Goal: Task Accomplishment & Management: Use online tool/utility

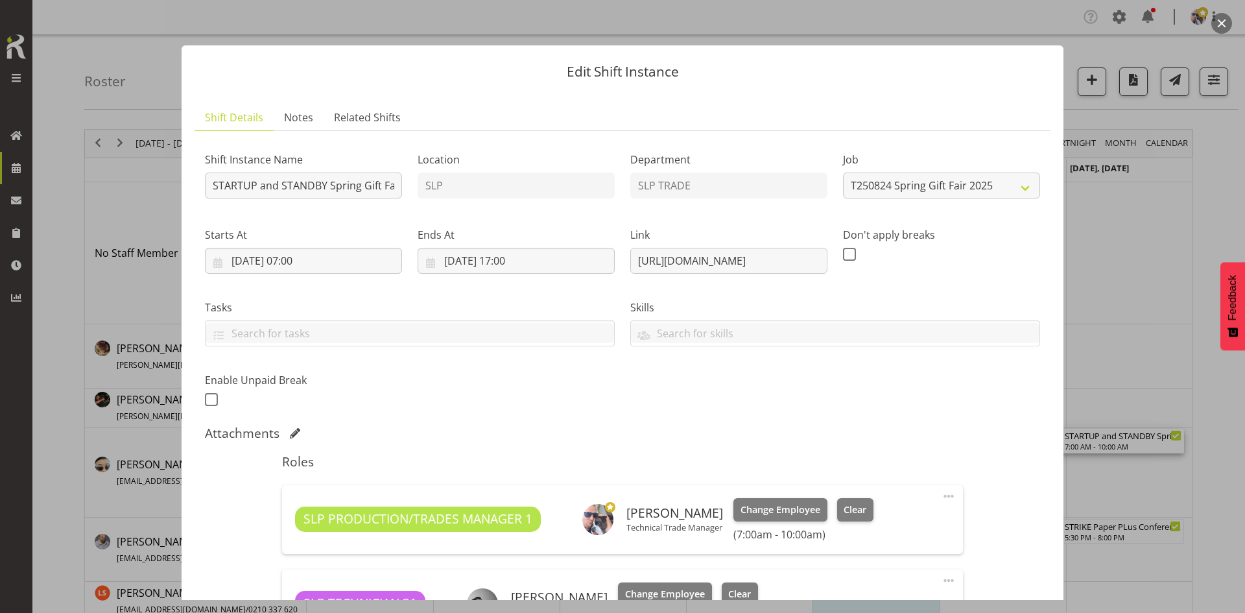
select select "9150"
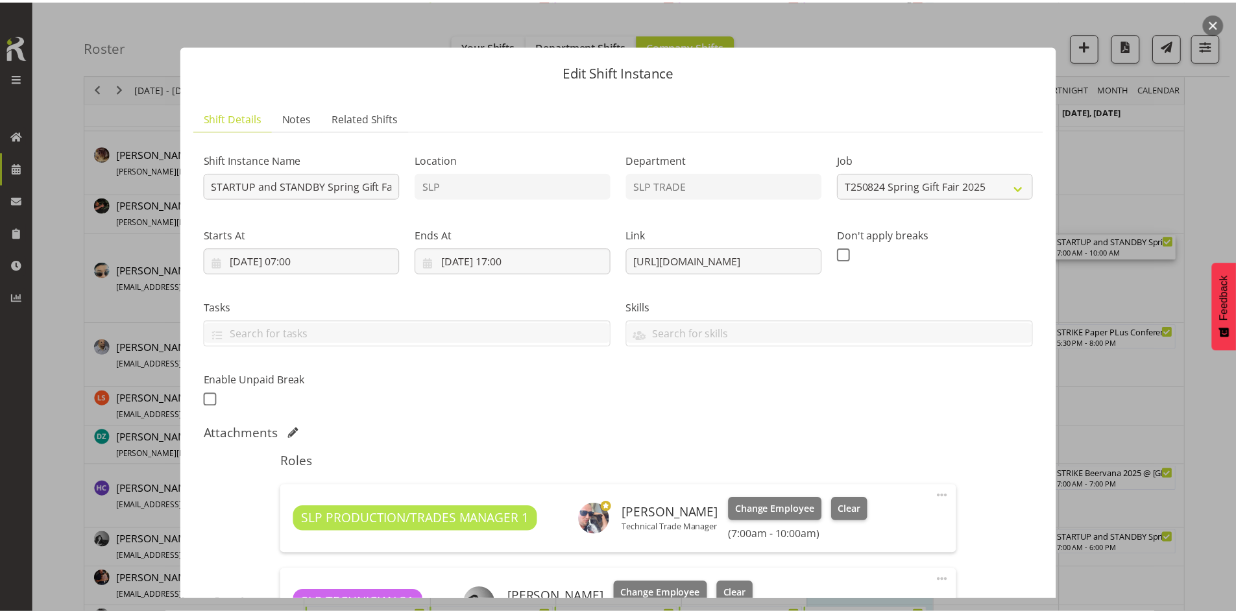
scroll to position [382, 0]
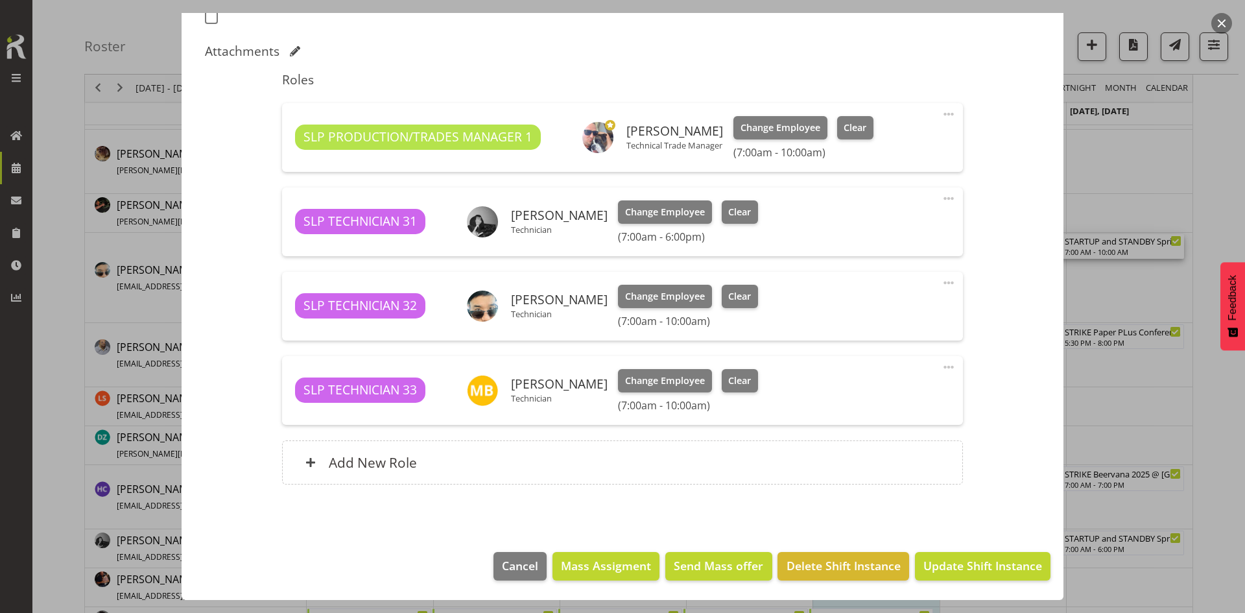
click at [1221, 17] on button "button" at bounding box center [1222, 23] width 21 height 21
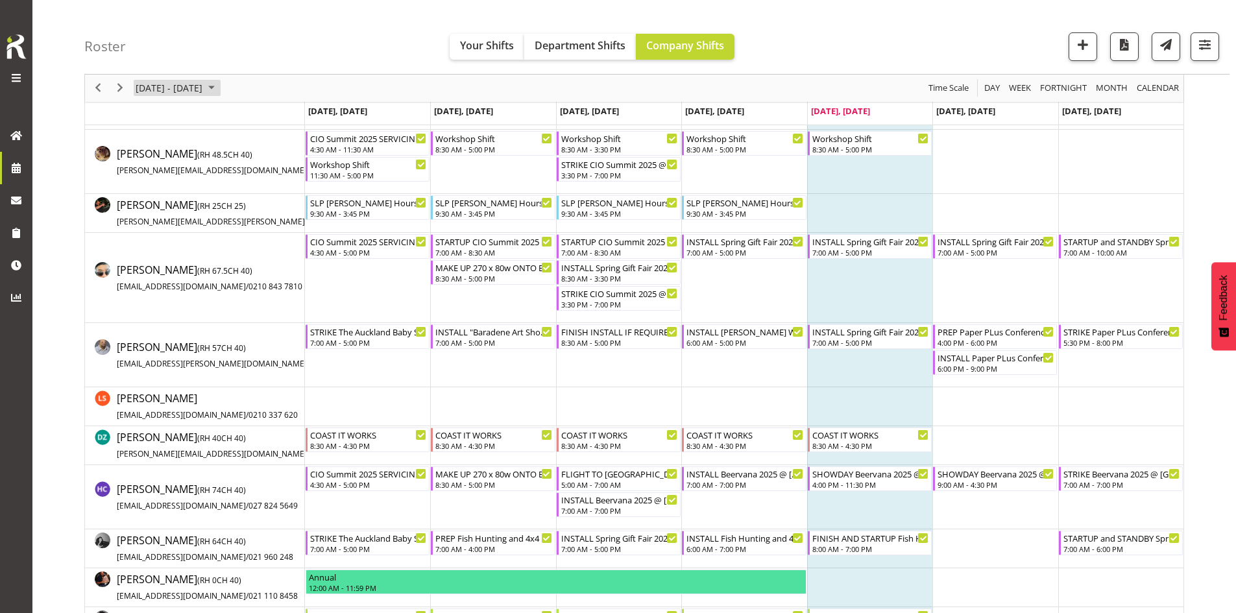
click at [204, 90] on span "[DATE] - [DATE]" at bounding box center [168, 88] width 69 height 16
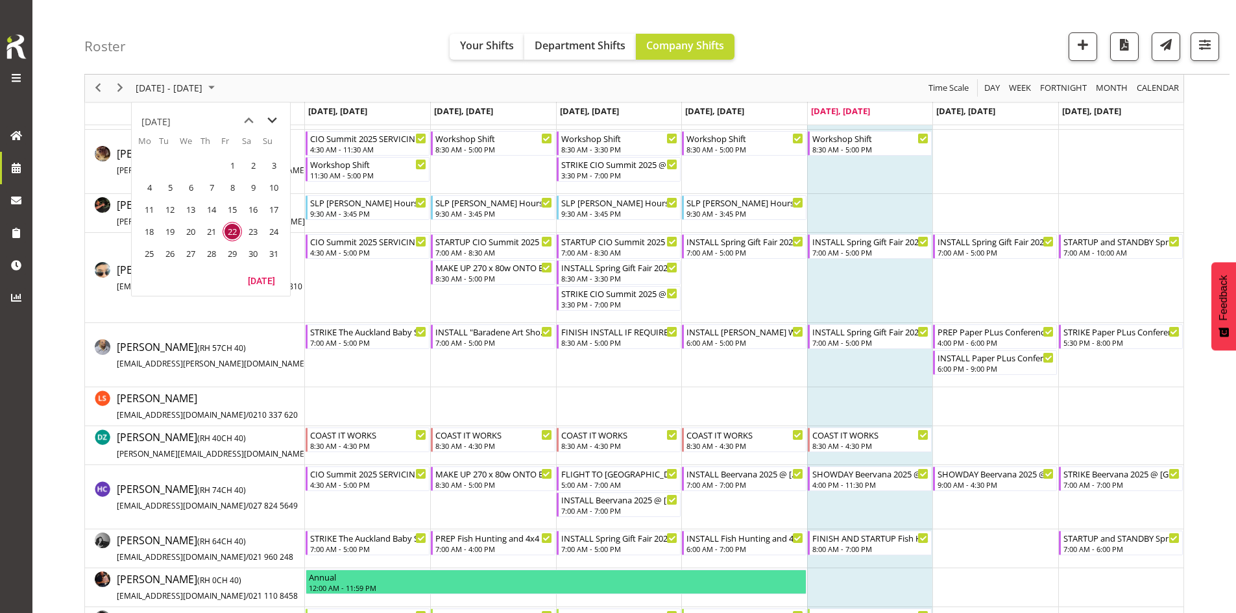
click at [267, 117] on span "next month" at bounding box center [272, 120] width 23 height 23
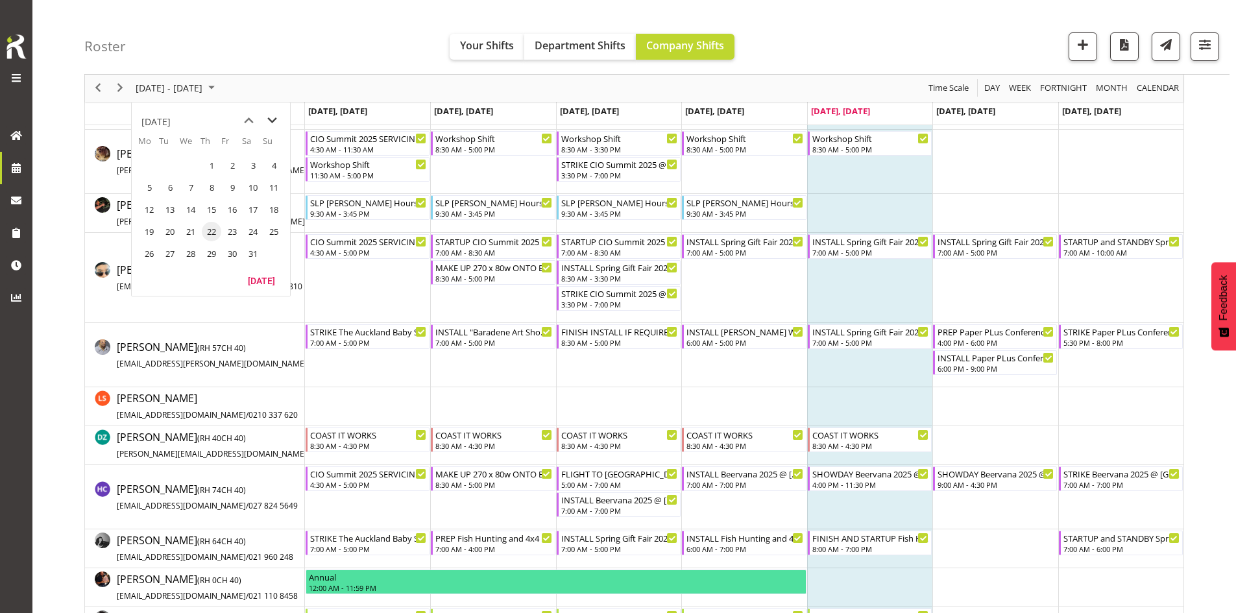
click at [267, 117] on span "next month" at bounding box center [272, 120] width 23 height 23
click at [273, 193] on span "8" at bounding box center [273, 187] width 19 height 19
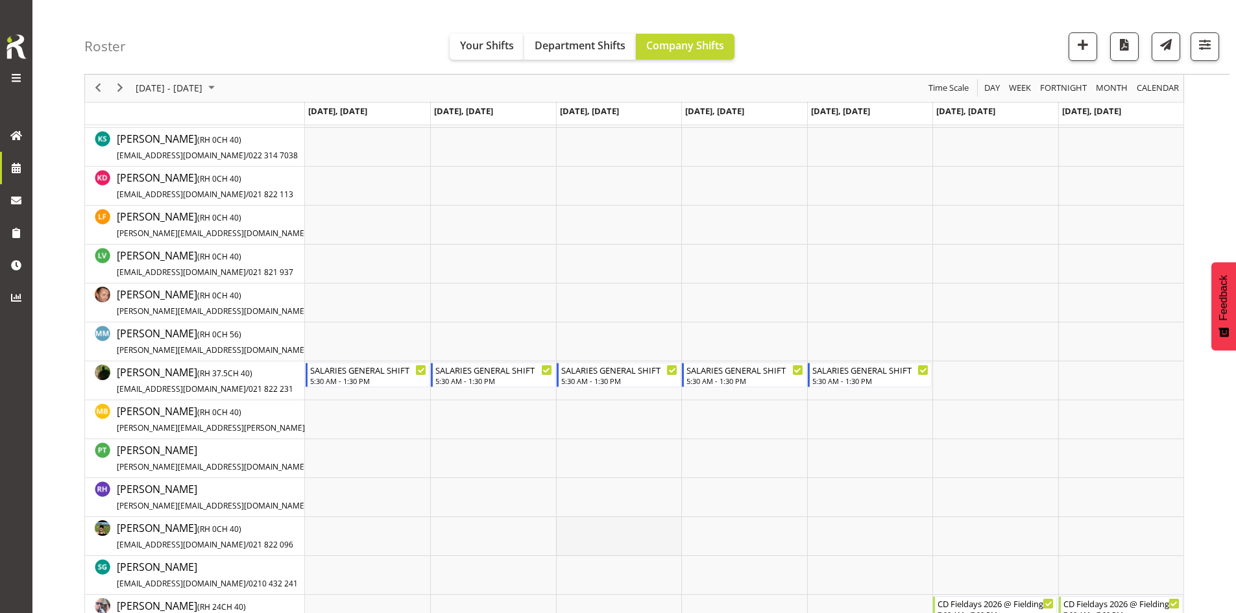
scroll to position [973, 0]
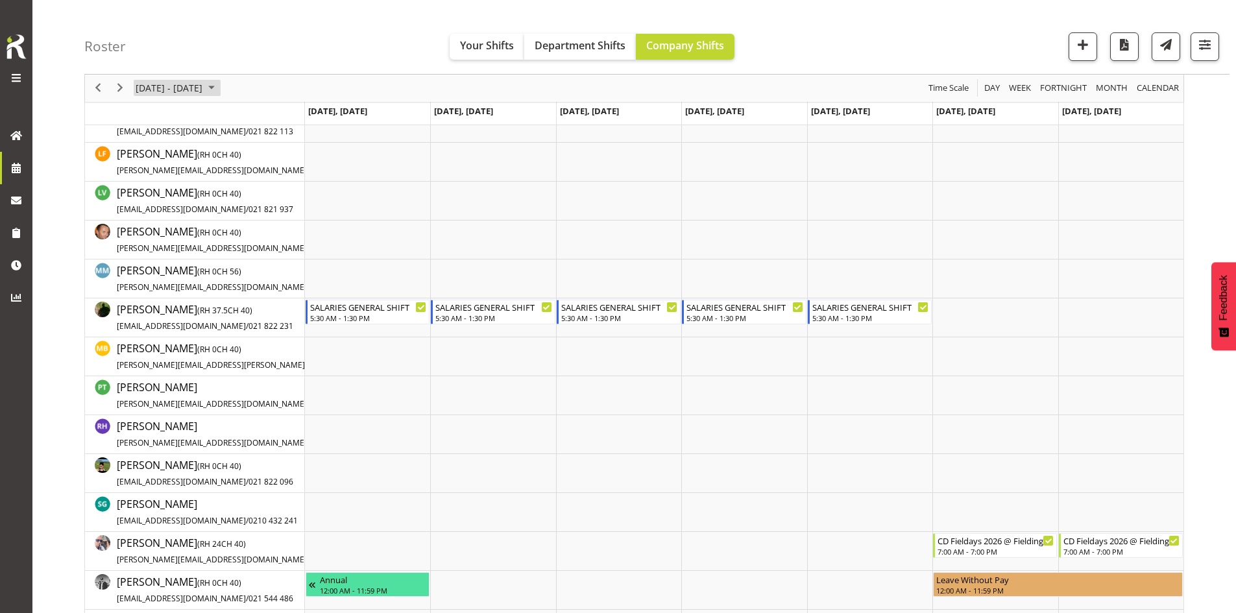
click at [219, 92] on span "March 2026" at bounding box center [212, 88] width 16 height 16
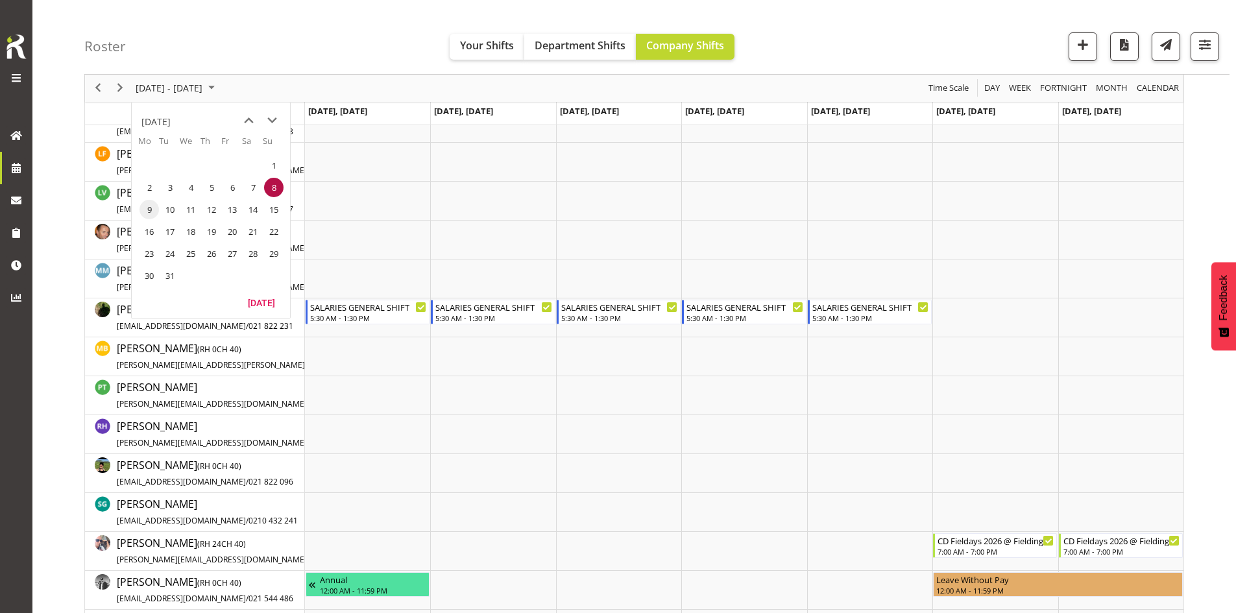
click at [150, 206] on span "9" at bounding box center [148, 209] width 19 height 19
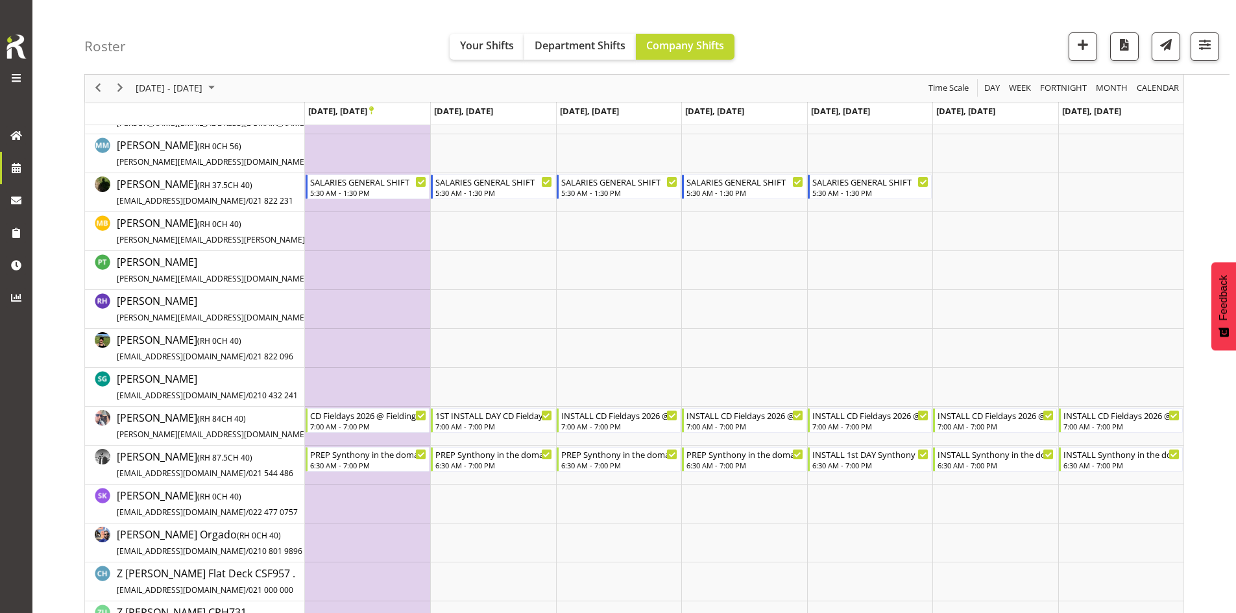
scroll to position [973, 0]
